Goal: Obtain resource: Download file/media

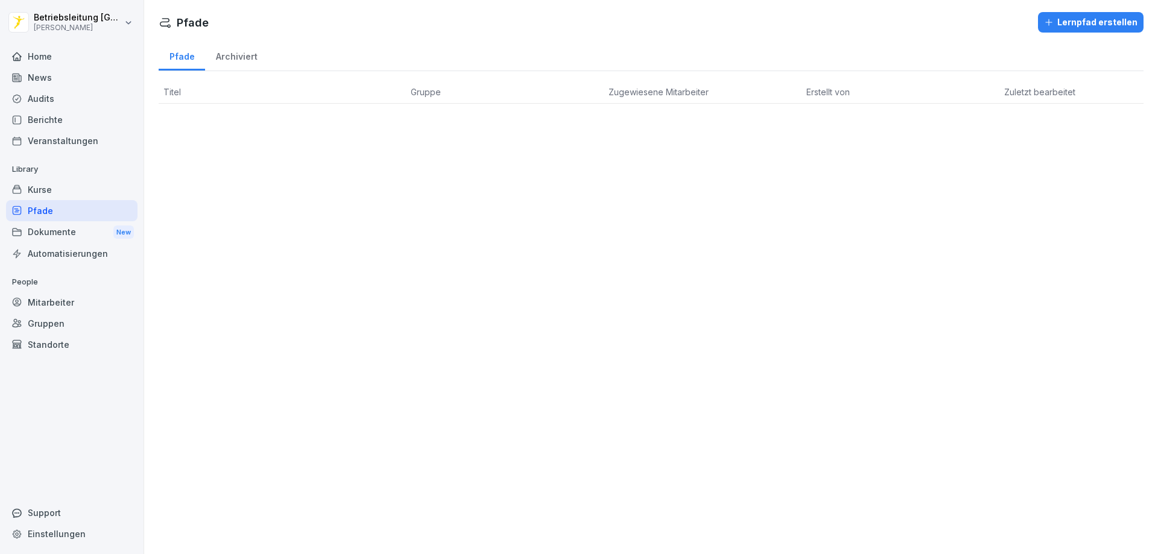
click at [65, 74] on div "News" at bounding box center [71, 77] width 131 height 21
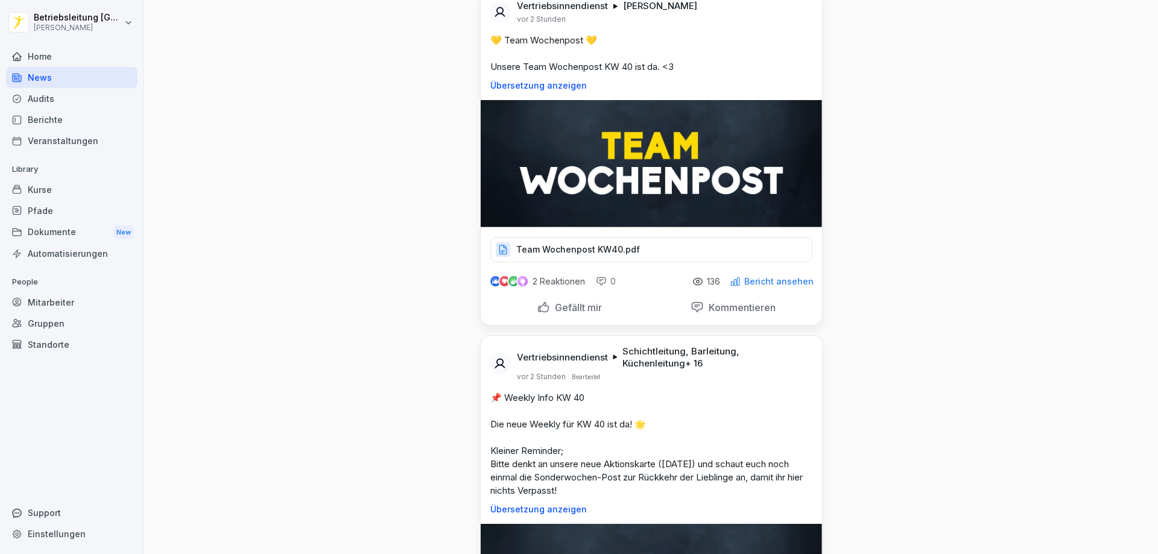
scroll to position [301, 0]
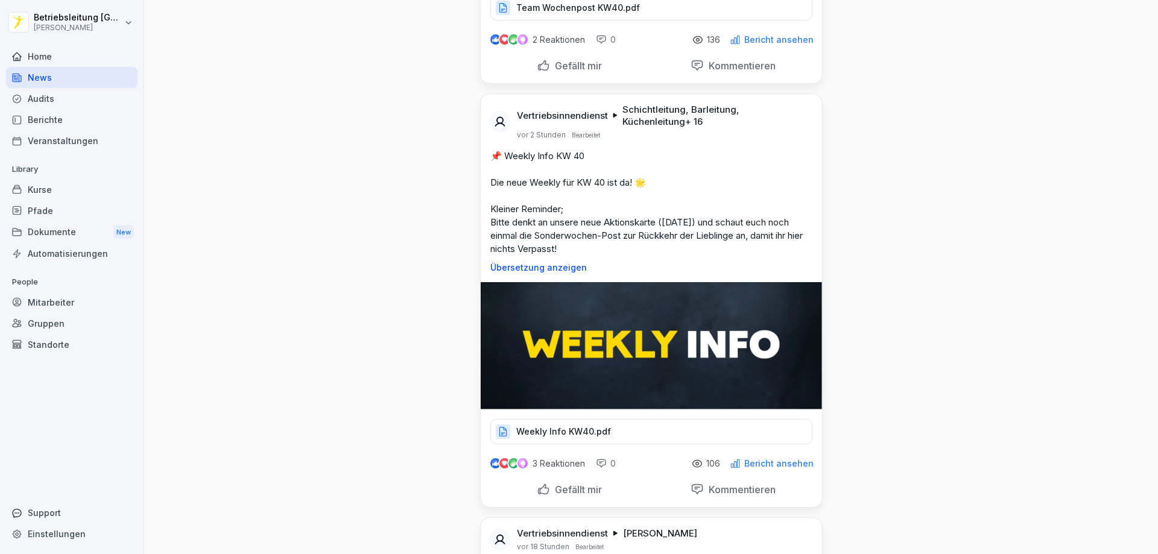
click at [579, 427] on p "Weekly Info KW40.pdf" at bounding box center [563, 432] width 95 height 12
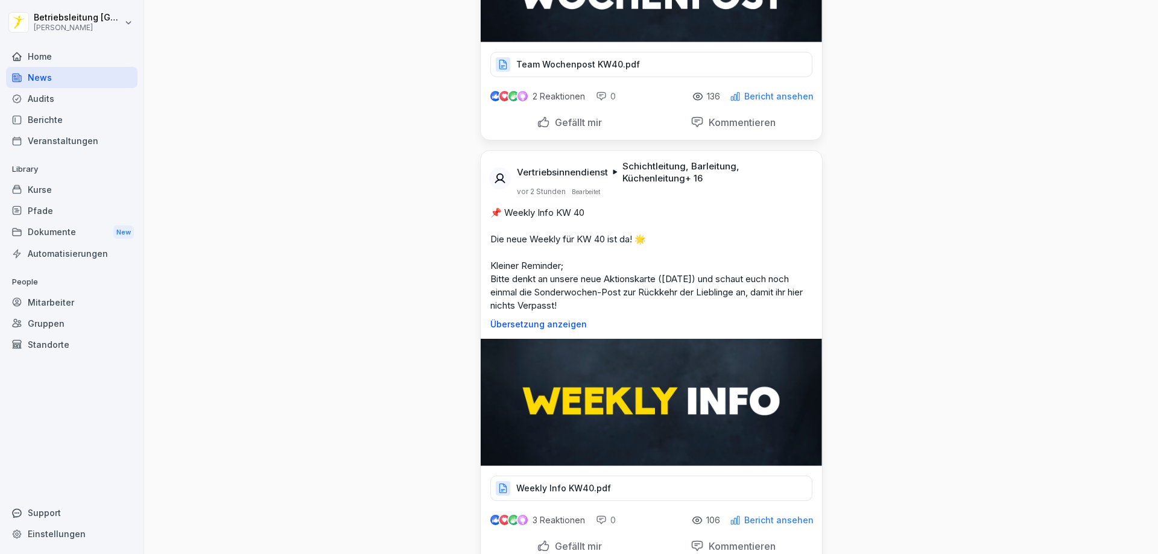
scroll to position [422, 0]
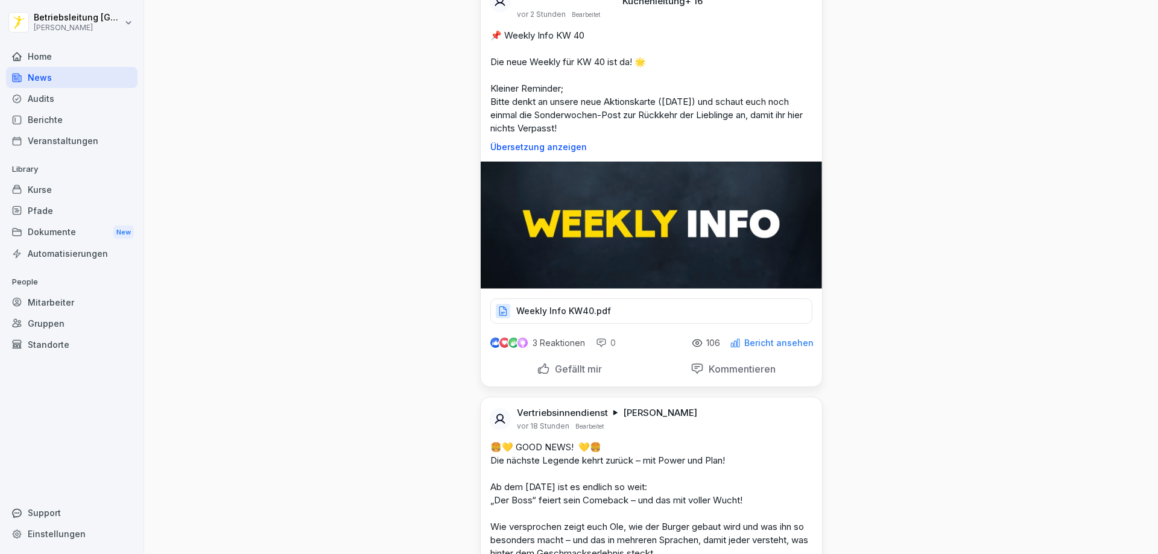
click at [596, 309] on p "Weekly Info KW40.pdf" at bounding box center [563, 311] width 95 height 12
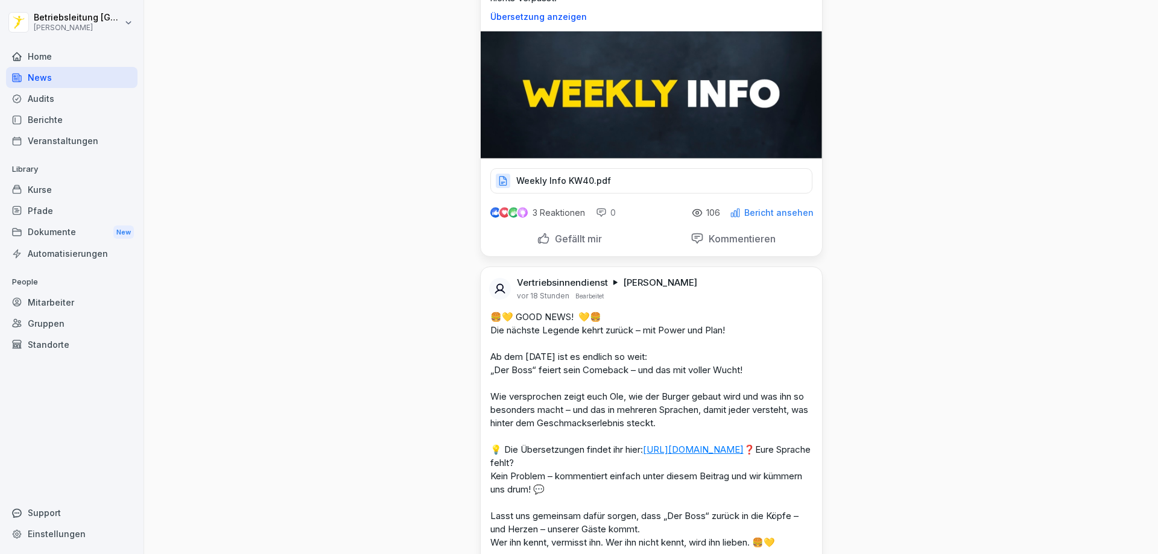
scroll to position [724, 0]
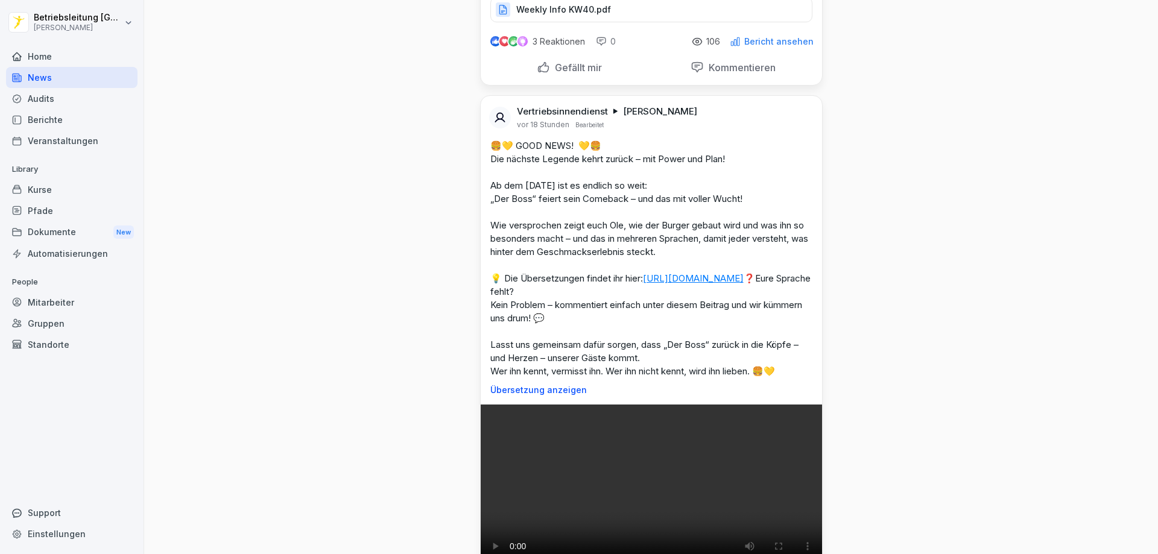
click at [60, 72] on div "News" at bounding box center [71, 77] width 131 height 21
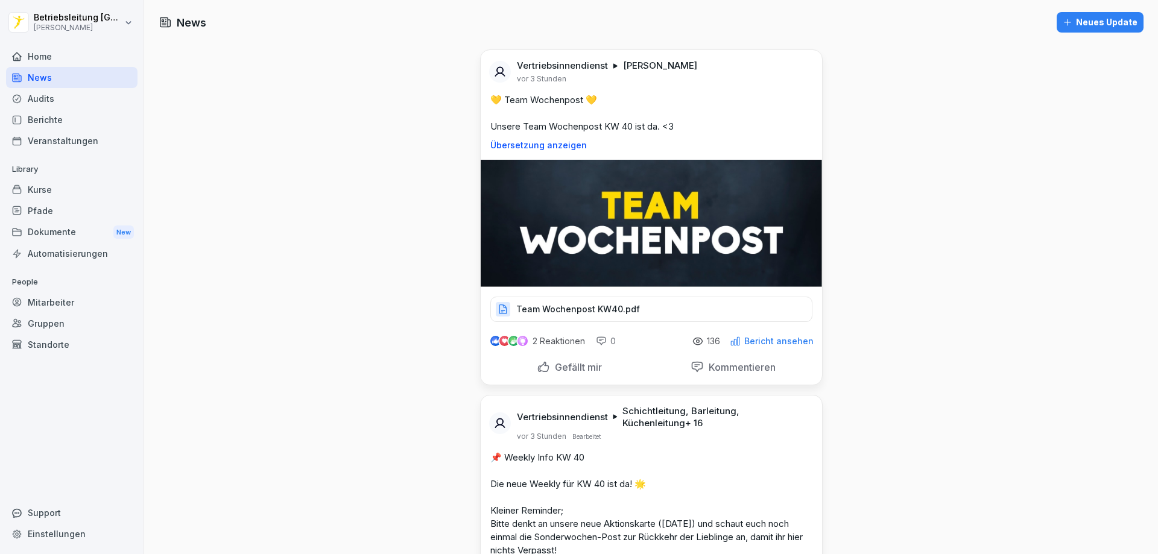
click at [559, 305] on p "Team Wochenpost KW40.pdf" at bounding box center [578, 309] width 124 height 12
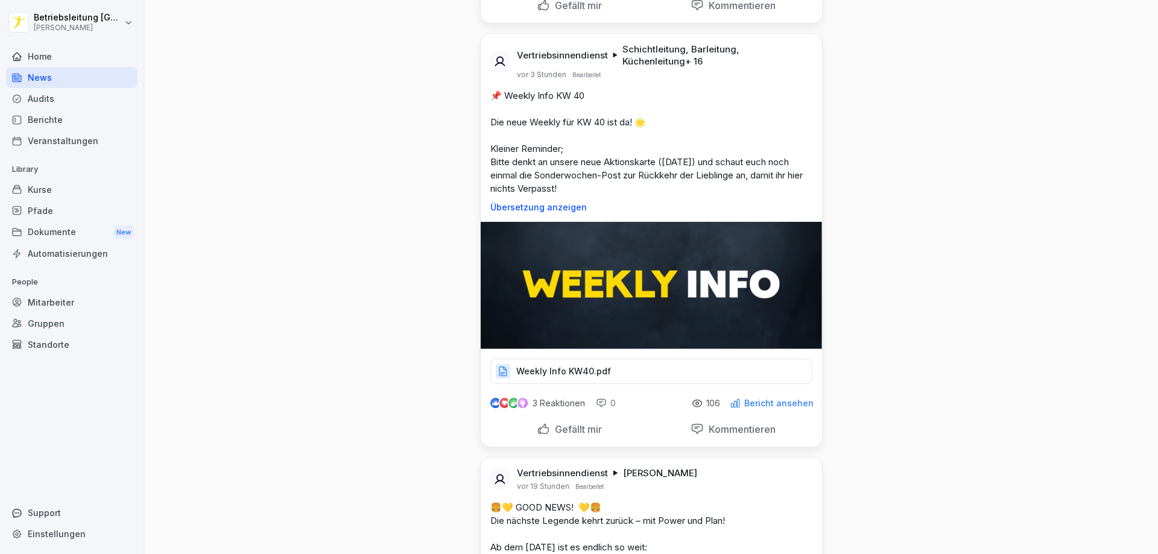
click at [610, 370] on div "Weekly Info KW40.pdf" at bounding box center [651, 371] width 322 height 25
